Goal: Transaction & Acquisition: Obtain resource

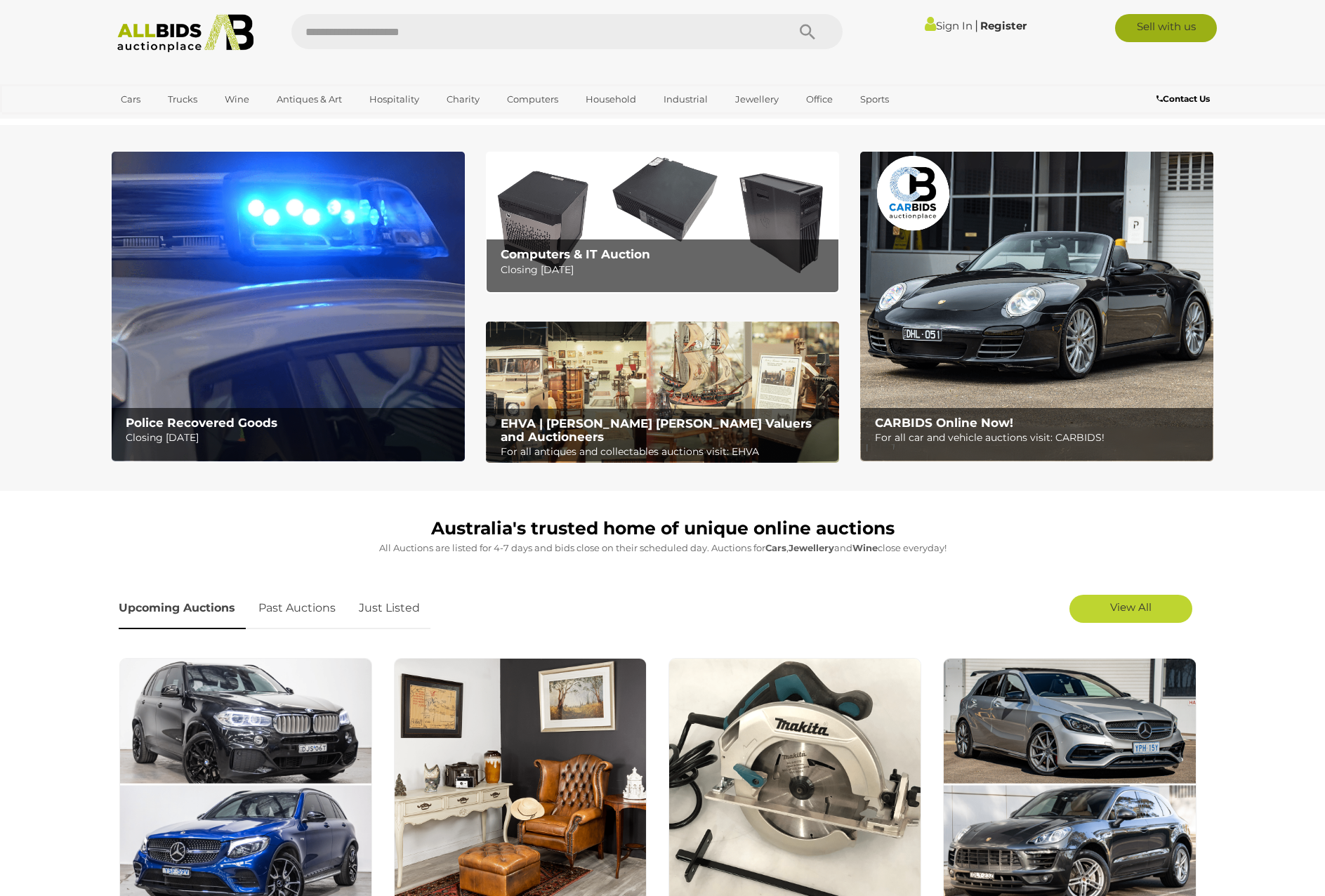
click at [1175, 36] on link "Sell with us" at bounding box center [1166, 28] width 102 height 28
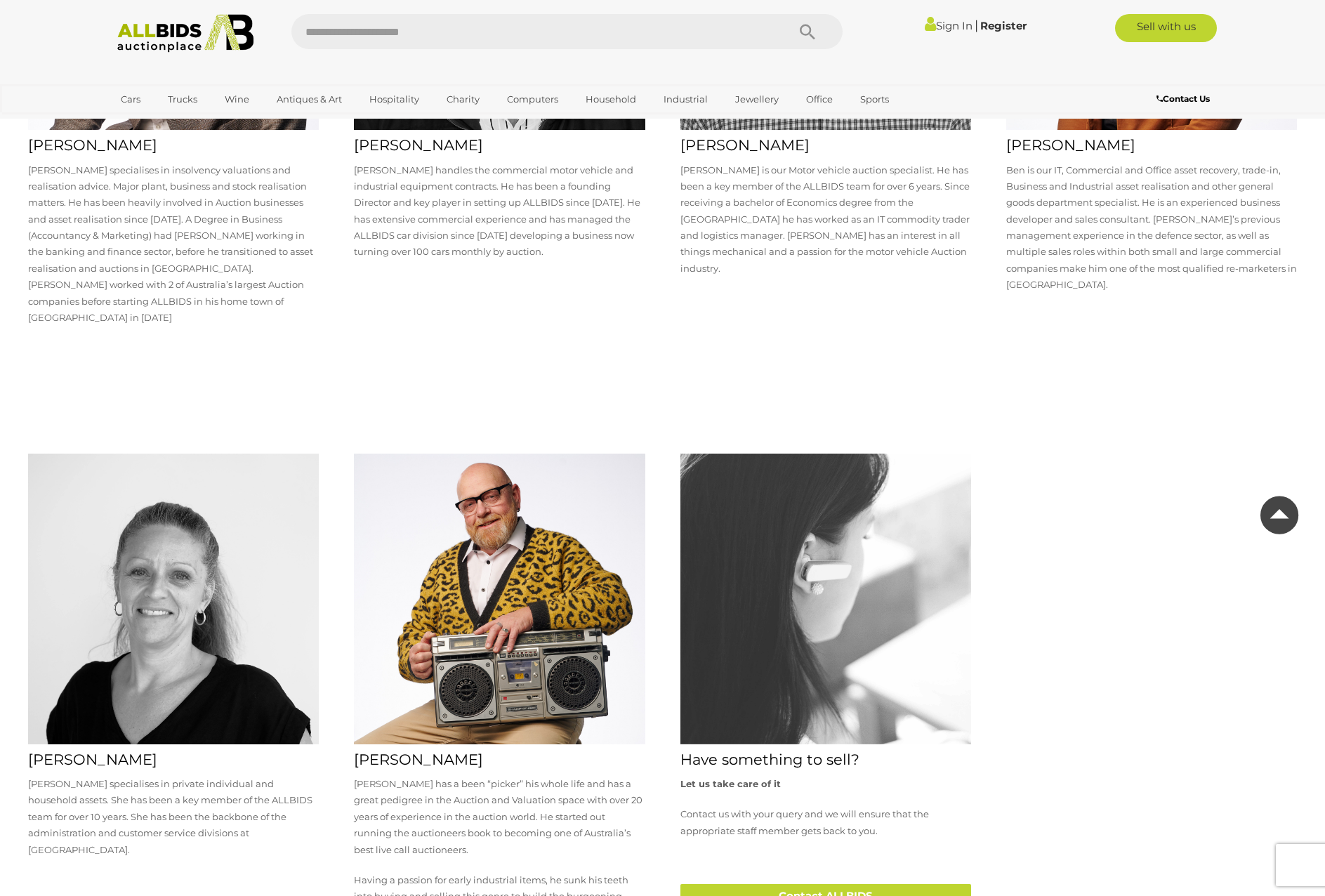
scroll to position [3222, 0]
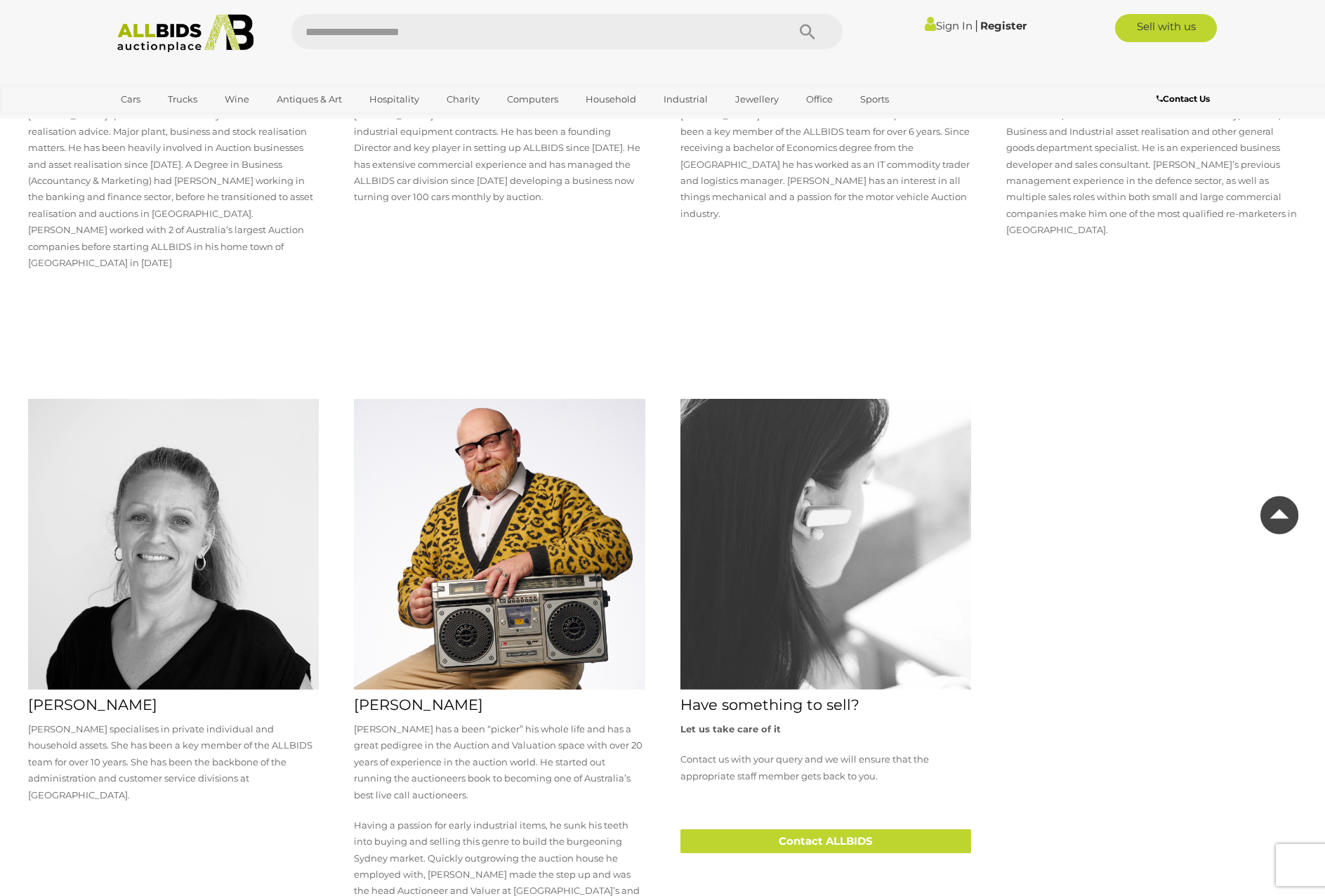
click at [1229, 476] on div at bounding box center [1152, 775] width 325 height 789
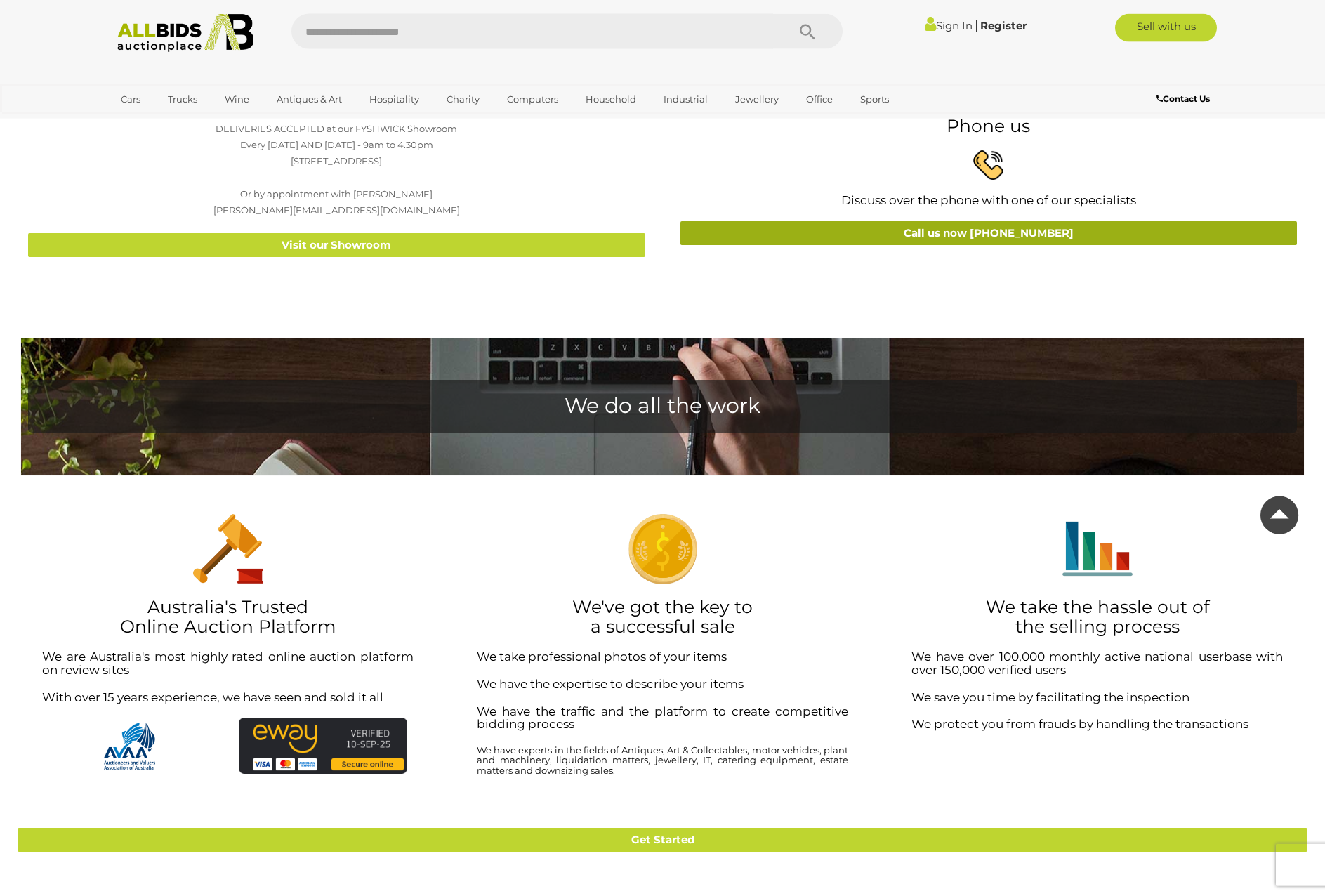
scroll to position [0, 0]
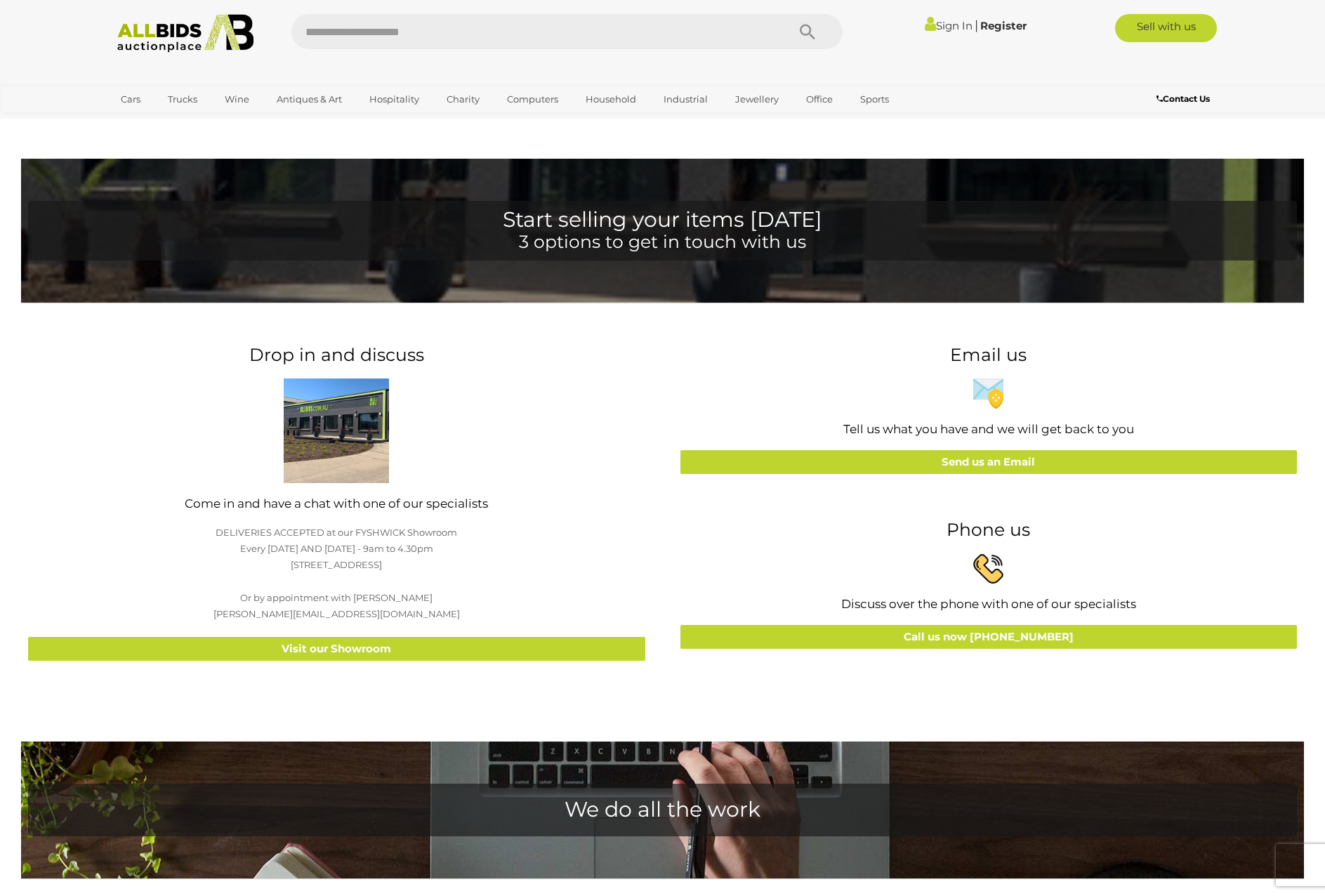
drag, startPoint x: 217, startPoint y: 519, endPoint x: 494, endPoint y: 566, distance: 281.0
click at [494, 566] on div "Drop in and discuss Come in and have a chat with one of our specialists DELIVER…" at bounding box center [336, 503] width 617 height 315
click at [494, 581] on p "DELIVERIES ACCEPTED at our FYSHWICK Showroom Every [DATE] AND [DATE] - 9am to 4…" at bounding box center [336, 573] width 617 height 98
drag, startPoint x: 204, startPoint y: 527, endPoint x: 458, endPoint y: 549, distance: 255.0
click at [453, 548] on p "DELIVERIES ACCEPTED at our FYSHWICK Showroom Every [DATE] AND [DATE] - 9am to 4…" at bounding box center [336, 573] width 617 height 98
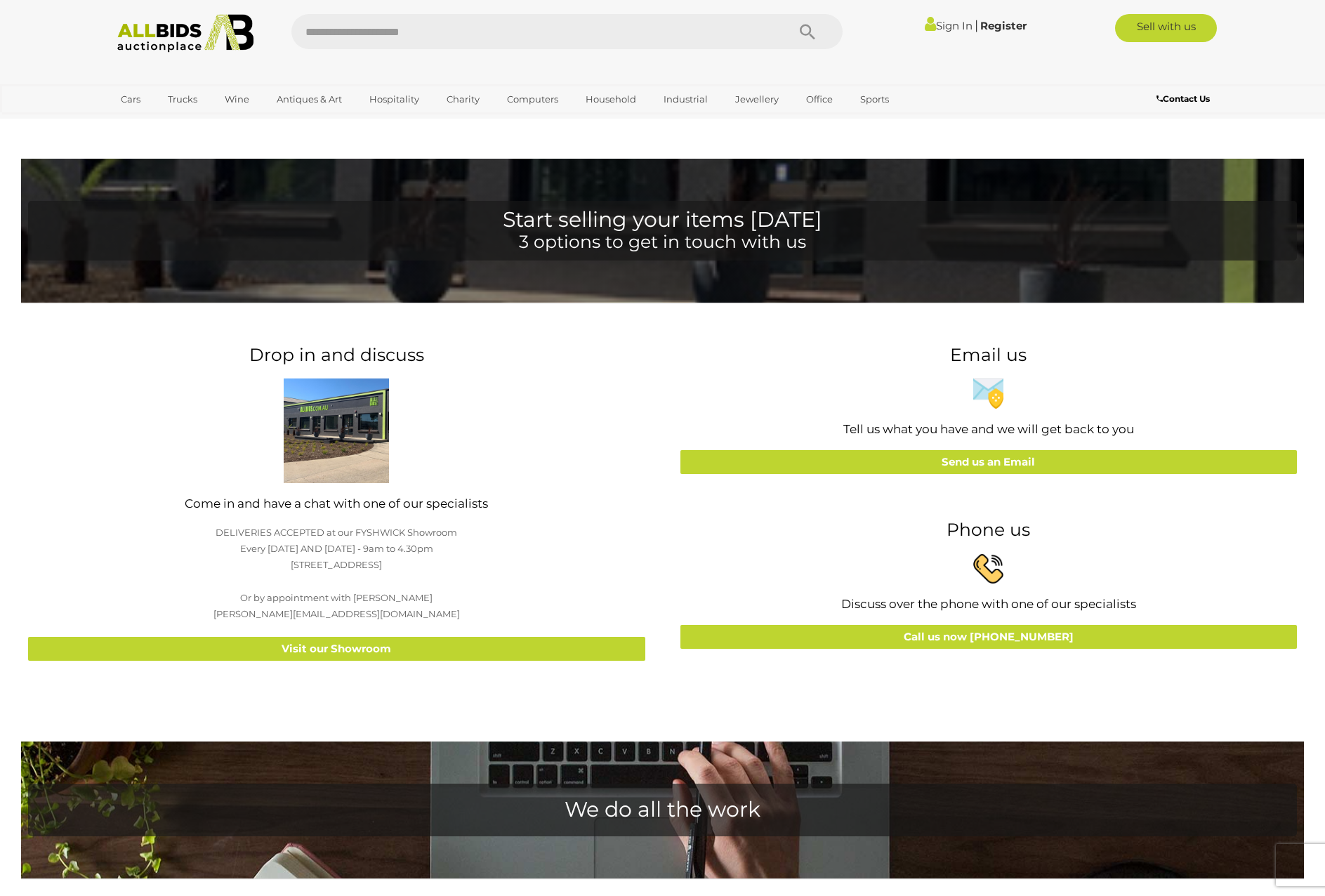
click at [486, 566] on p "DELIVERIES ACCEPTED at our FYSHWICK Showroom Every [DATE] AND [DATE] - 9am to 4…" at bounding box center [336, 573] width 617 height 98
drag, startPoint x: 273, startPoint y: 619, endPoint x: 401, endPoint y: 611, distance: 128.2
click at [401, 611] on p "DELIVERIES ACCEPTED at our FYSHWICK Showroom Every [DATE] AND [DATE] - 9am to 4…" at bounding box center [336, 573] width 617 height 98
copy p "[PERSON_NAME][EMAIL_ADDRESS][DOMAIN_NAME]"
